Goal: Check status: Check status

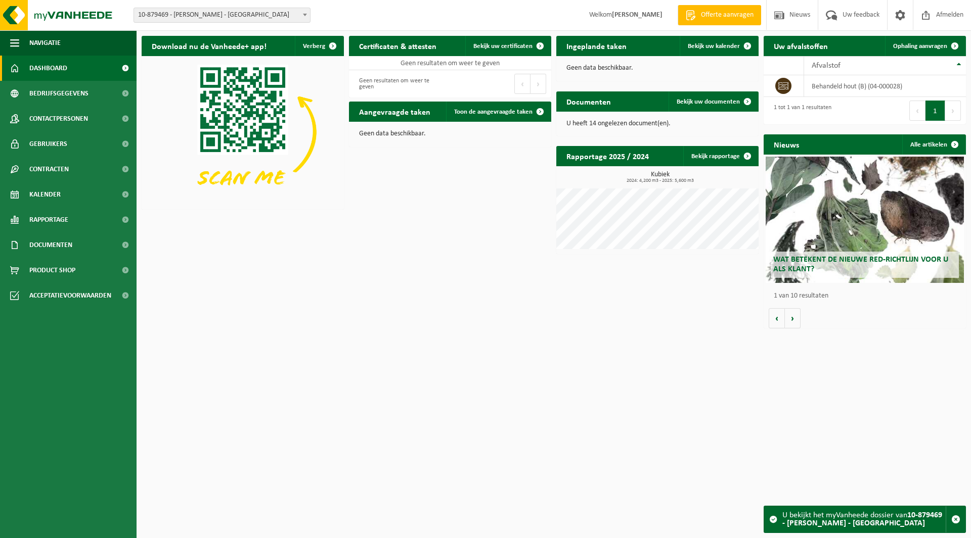
click at [217, 18] on span "10-879469 - [PERSON_NAME] - [GEOGRAPHIC_DATA]" at bounding box center [222, 15] width 176 height 14
type input "km clea"
select select "165427"
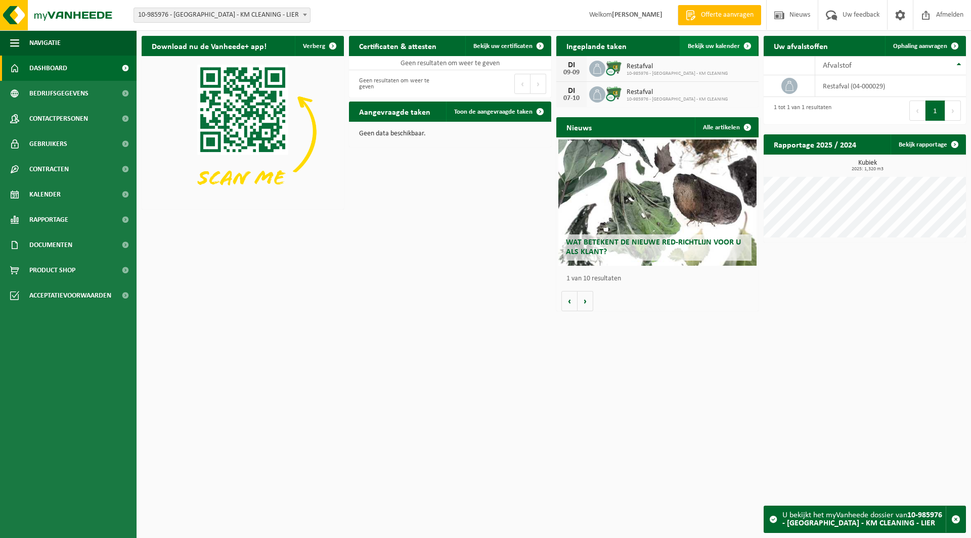
click at [696, 52] on link "Bekijk uw kalender" at bounding box center [718, 46] width 78 height 20
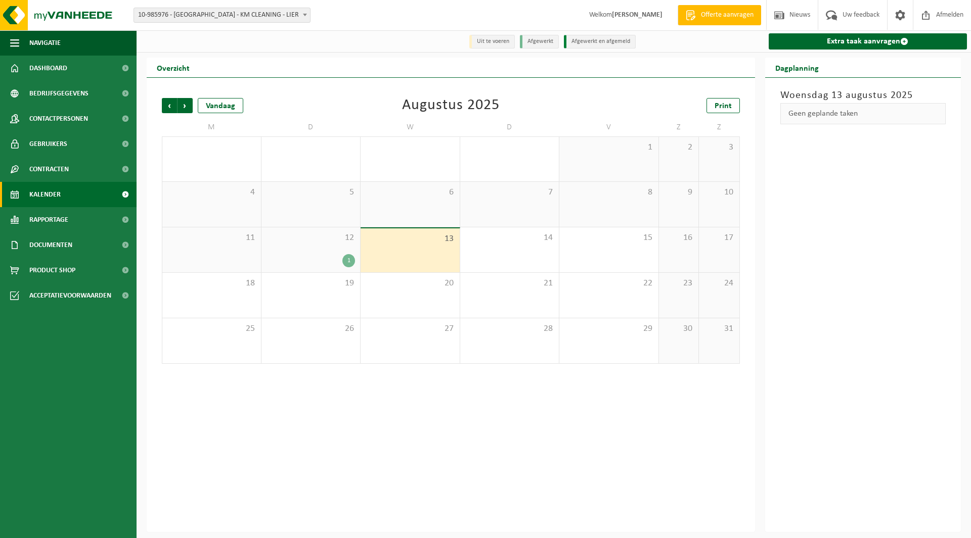
click at [321, 252] on div "12 1" at bounding box center [310, 249] width 99 height 45
